Goal: Check status: Check status

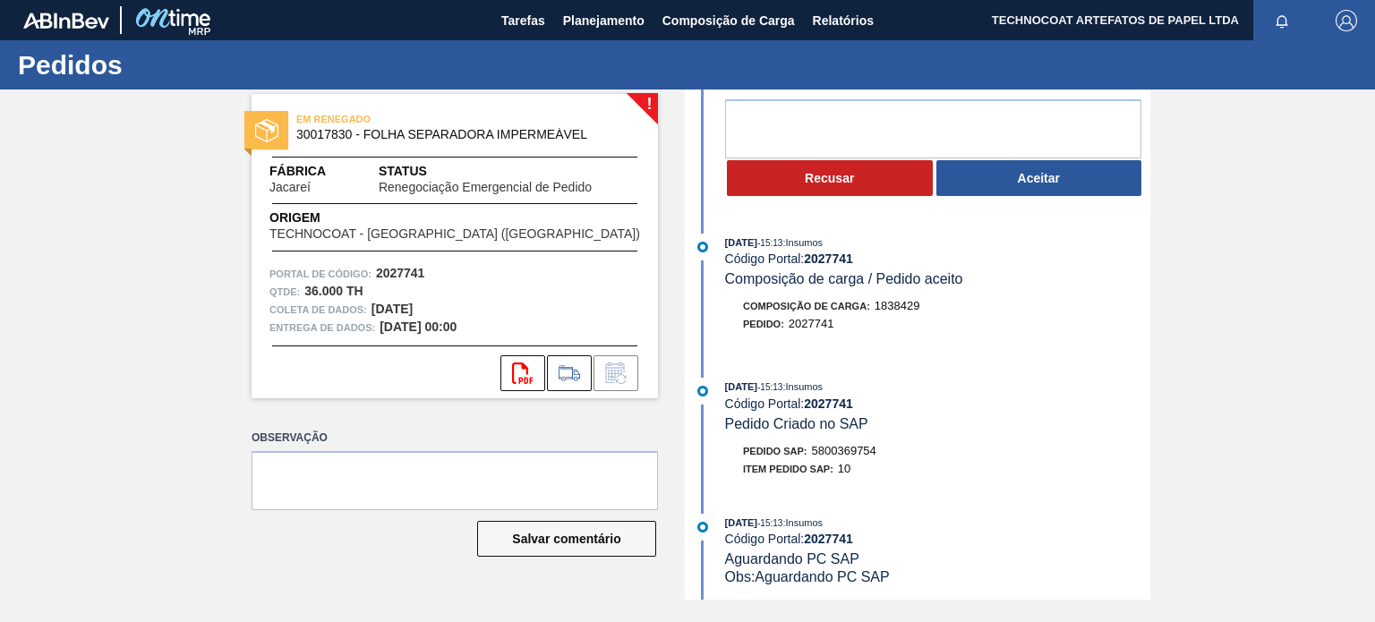
scroll to position [179, 0]
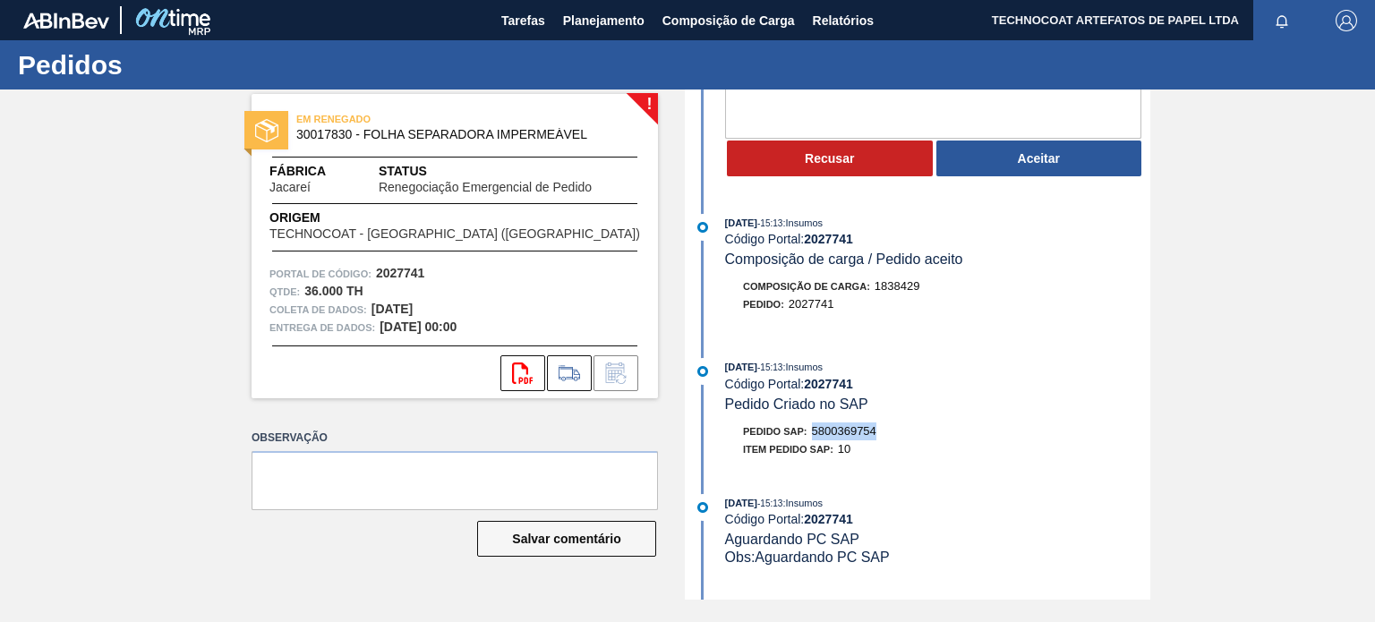
drag, startPoint x: 816, startPoint y: 417, endPoint x: 897, endPoint y: 425, distance: 81.0
click at [897, 425] on div "Pedido SAP: 5800369754" at bounding box center [937, 431] width 425 height 18
copy font "5800369754"
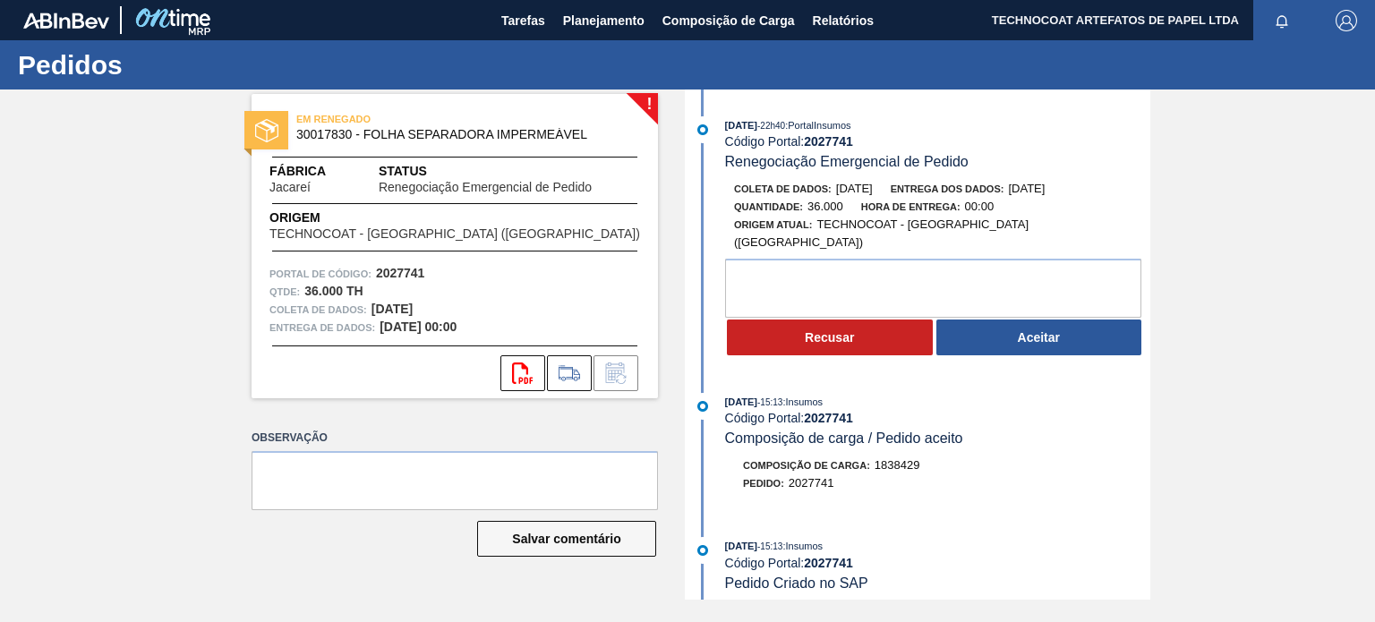
click at [1000, 320] on button "Aceitar" at bounding box center [1039, 338] width 206 height 36
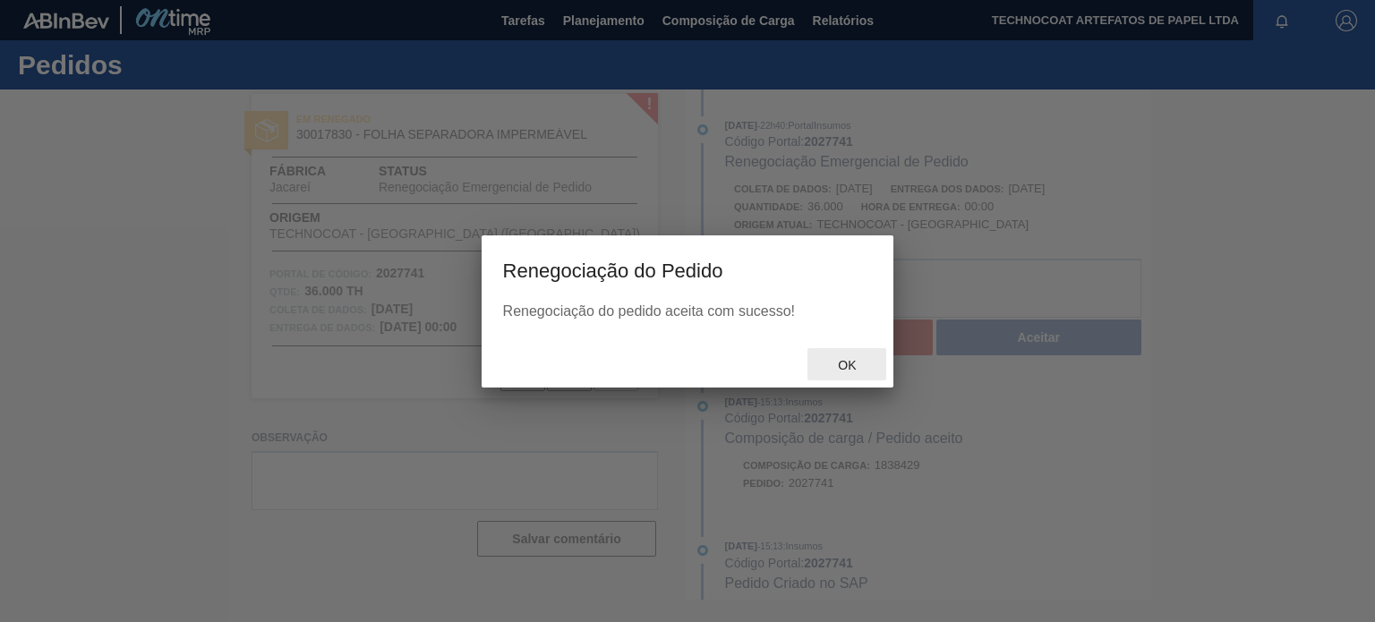
click at [851, 368] on font "OK" at bounding box center [847, 365] width 18 height 14
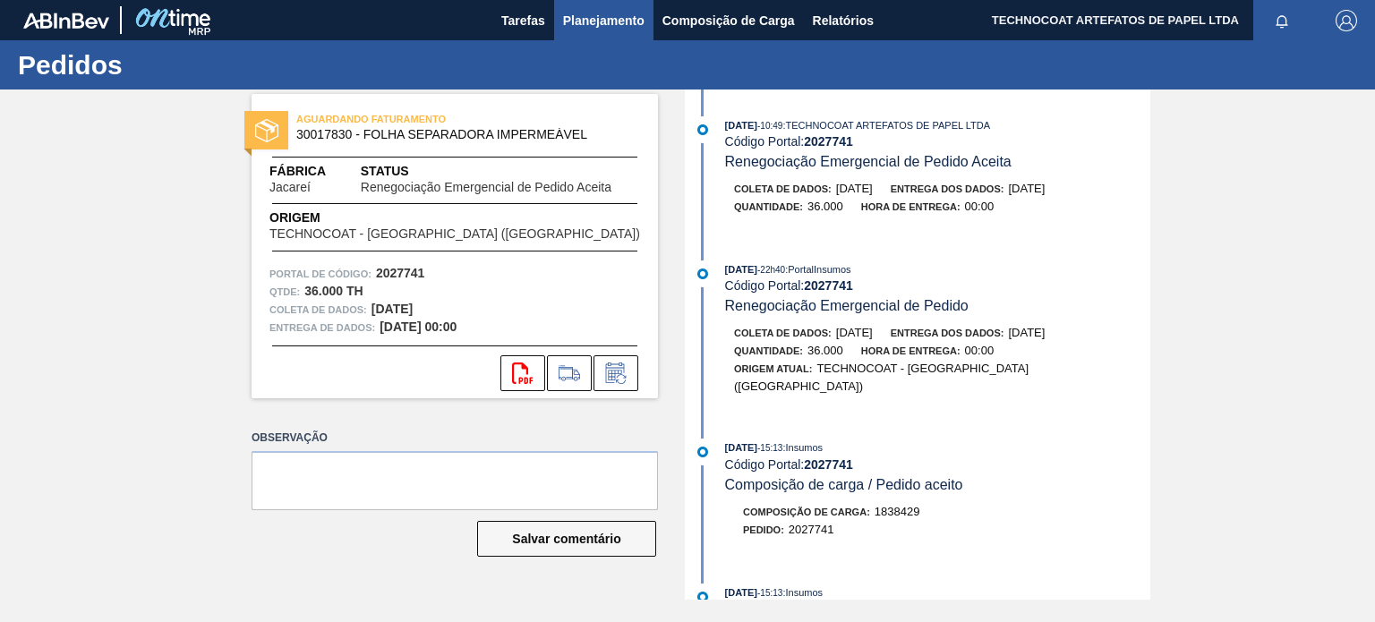
click at [599, 25] on font "Planejamento" at bounding box center [603, 20] width 81 height 14
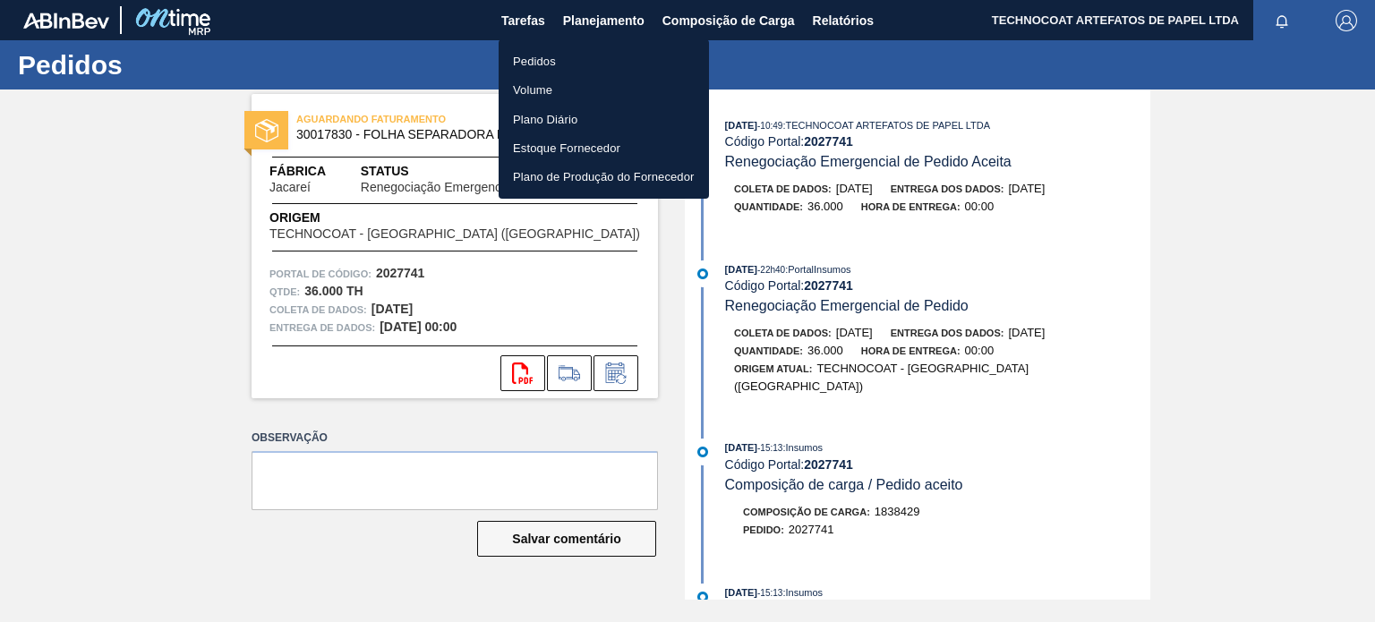
click at [577, 65] on li "Pedidos" at bounding box center [604, 61] width 210 height 29
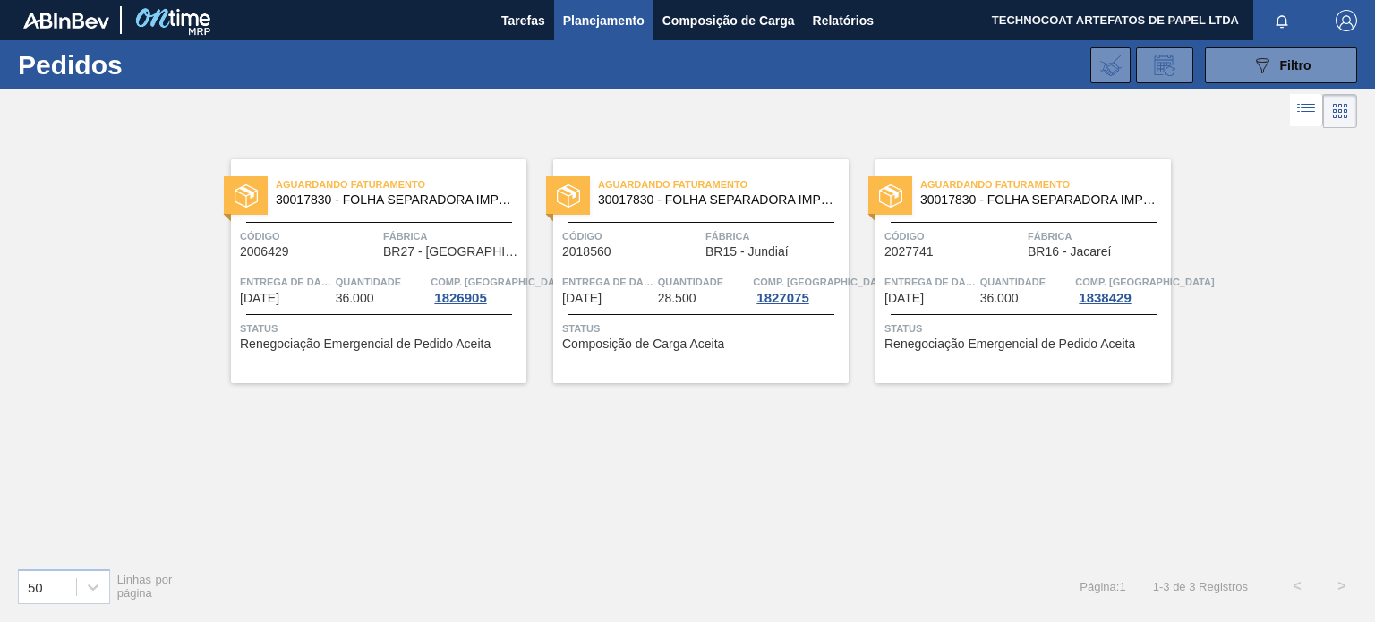
drag, startPoint x: 547, startPoint y: 475, endPoint x: 475, endPoint y: 25, distance: 455.9
click at [545, 473] on div "Aguardando Faturamento 30017830 - FOLHA SEPARADORA IMPERMEÁVEL Código 2006429 F…" at bounding box center [687, 342] width 1375 height 421
